Goal: Task Accomplishment & Management: Manage account settings

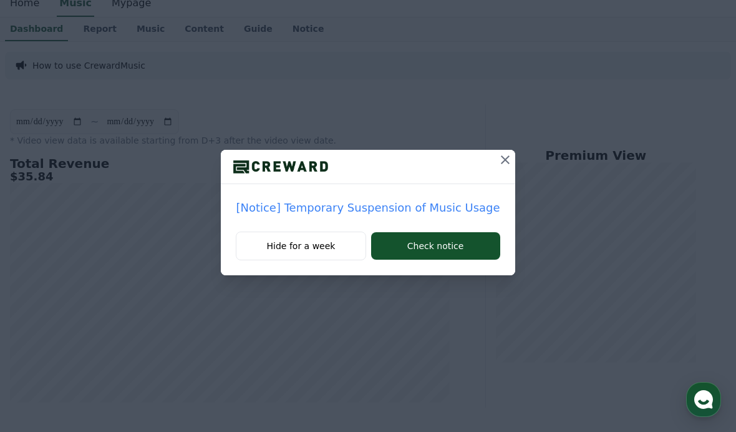
click at [498, 163] on icon at bounding box center [505, 159] width 15 height 15
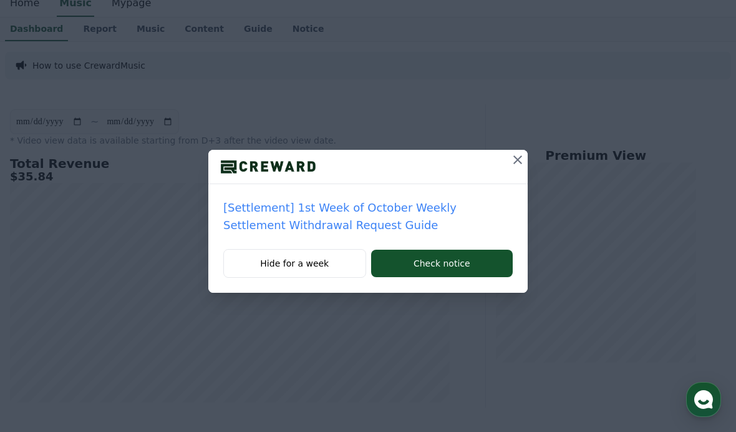
click at [497, 158] on div at bounding box center [367, 167] width 319 height 34
click at [500, 155] on div at bounding box center [367, 167] width 319 height 34
click at [516, 165] on icon at bounding box center [517, 159] width 15 height 15
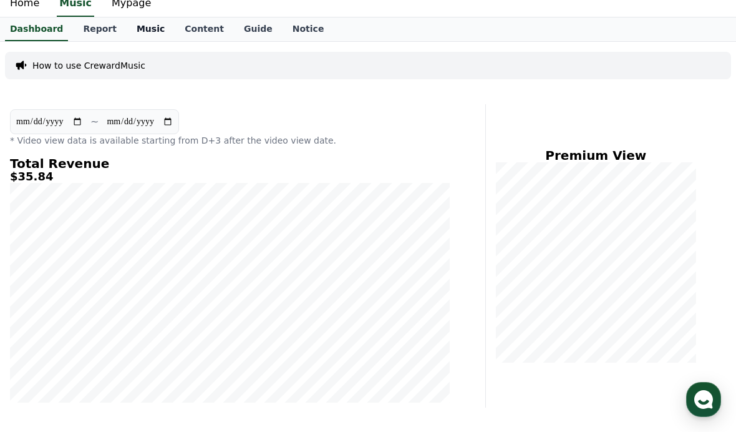
click at [127, 37] on link "Music" at bounding box center [151, 29] width 48 height 24
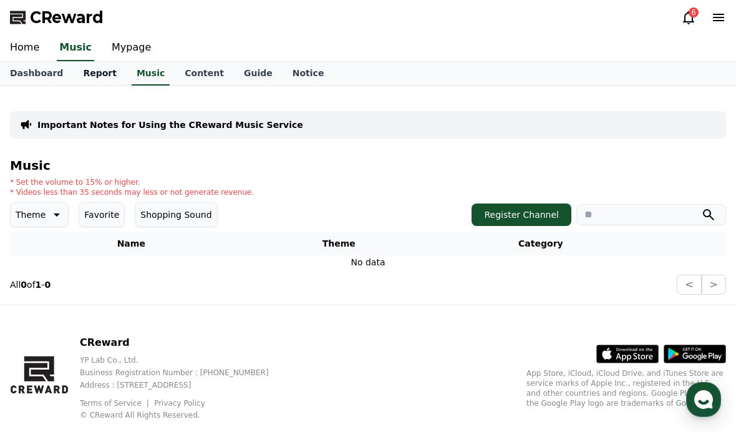
click at [91, 75] on link "Report" at bounding box center [100, 74] width 54 height 24
click at [128, 56] on link "Mypage" at bounding box center [131, 48] width 59 height 26
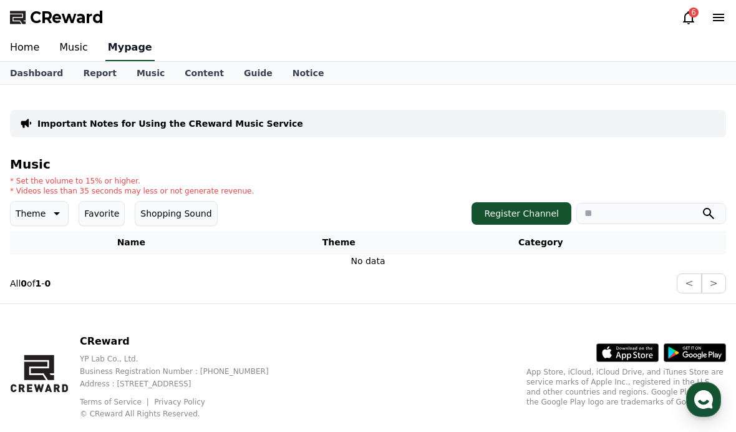
select select "**********"
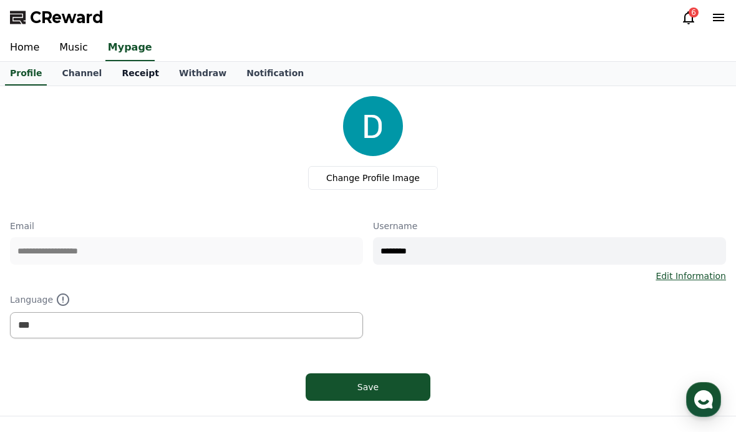
click at [143, 72] on link "Receipt" at bounding box center [140, 74] width 57 height 24
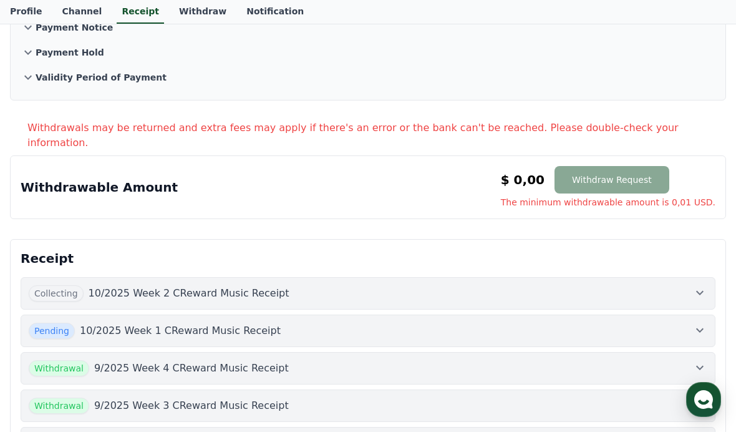
click at [67, 285] on span "Collecting" at bounding box center [56, 293] width 55 height 16
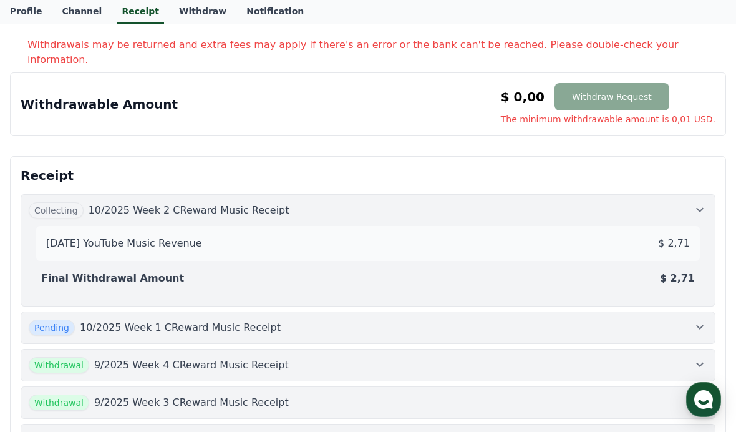
scroll to position [221, 0]
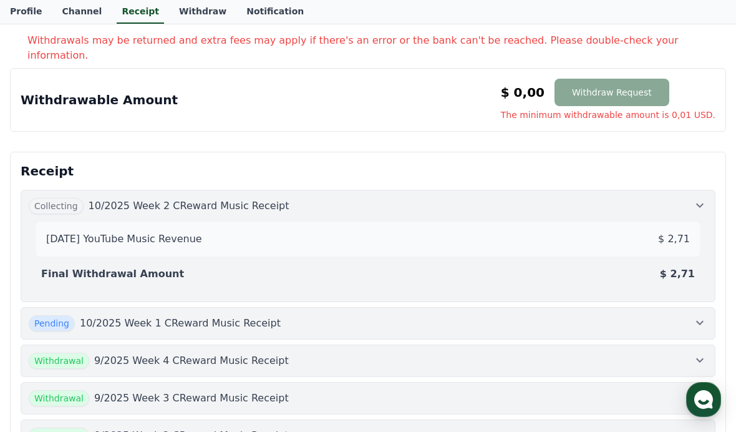
click at [581, 315] on div "Pending 10/2025 Week 1 CReward Music Receipt" at bounding box center [368, 323] width 679 height 16
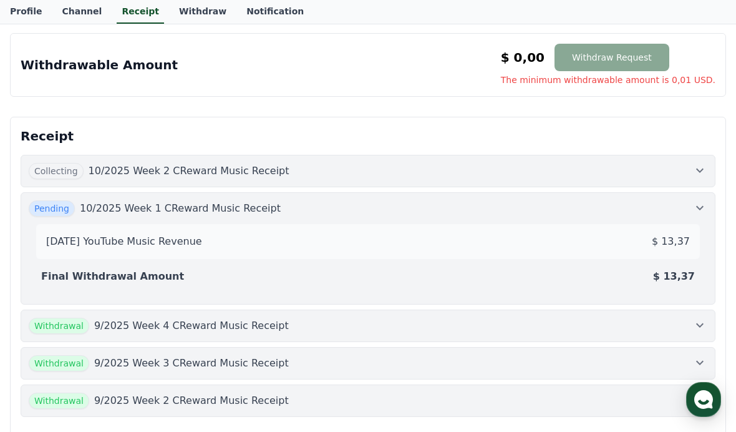
scroll to position [261, 0]
